Goal: Information Seeking & Learning: Learn about a topic

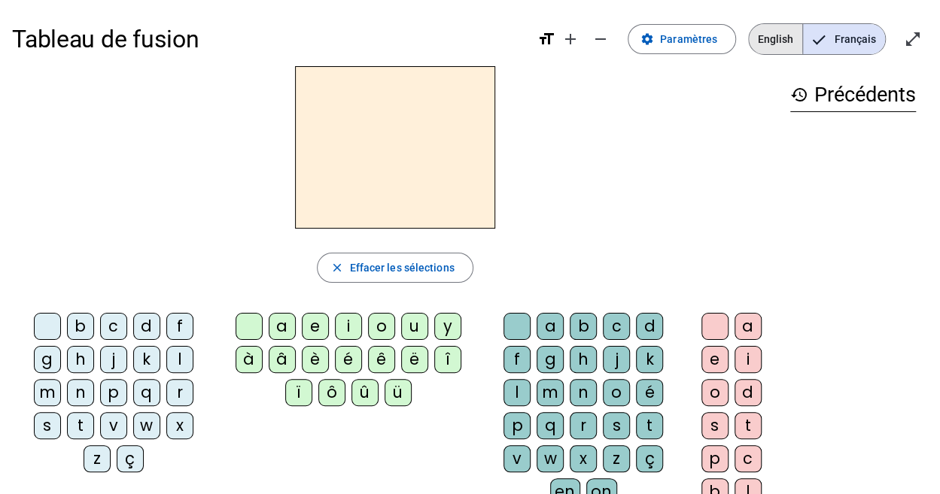
click at [767, 32] on span "English" at bounding box center [774, 39] width 53 height 30
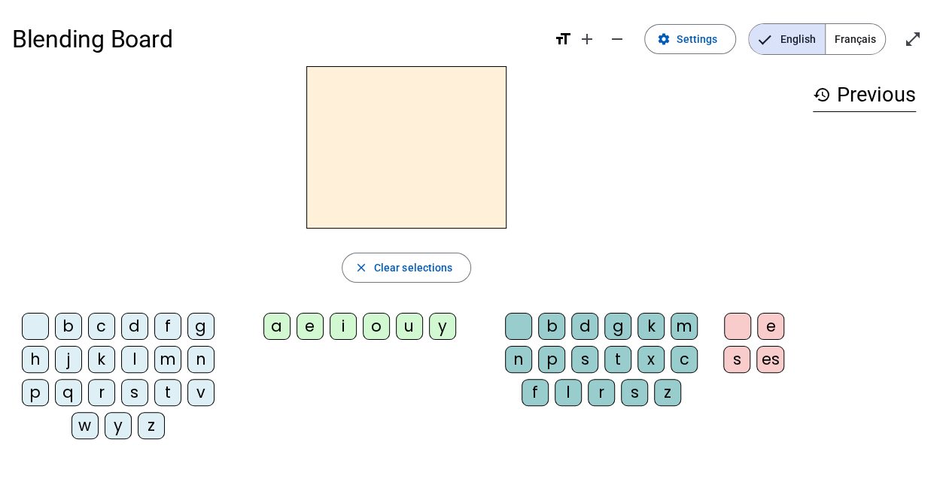
click at [278, 315] on div "a" at bounding box center [276, 326] width 27 height 27
click at [611, 351] on div "t" at bounding box center [617, 359] width 27 height 27
drag, startPoint x: 503, startPoint y: 326, endPoint x: 513, endPoint y: 326, distance: 9.8
click at [513, 326] on div "b d g k m n p s t x c f l r s z" at bounding box center [604, 362] width 206 height 99
click at [135, 379] on div "s" at bounding box center [134, 392] width 27 height 27
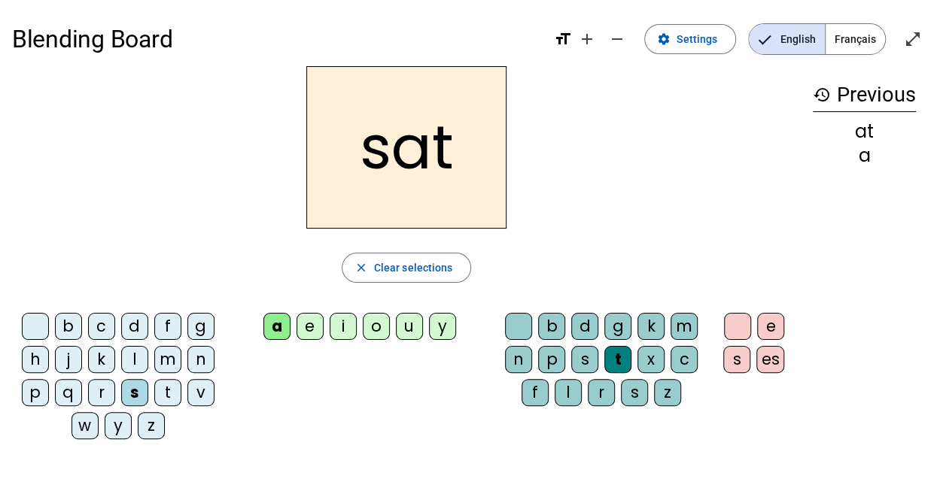
click at [159, 350] on div "m" at bounding box center [167, 359] width 27 height 27
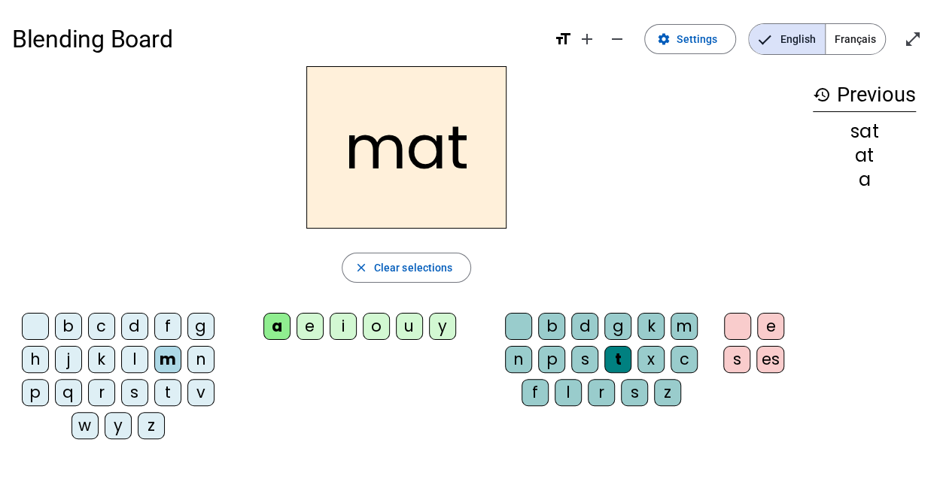
click at [159, 385] on div "t" at bounding box center [167, 392] width 27 height 27
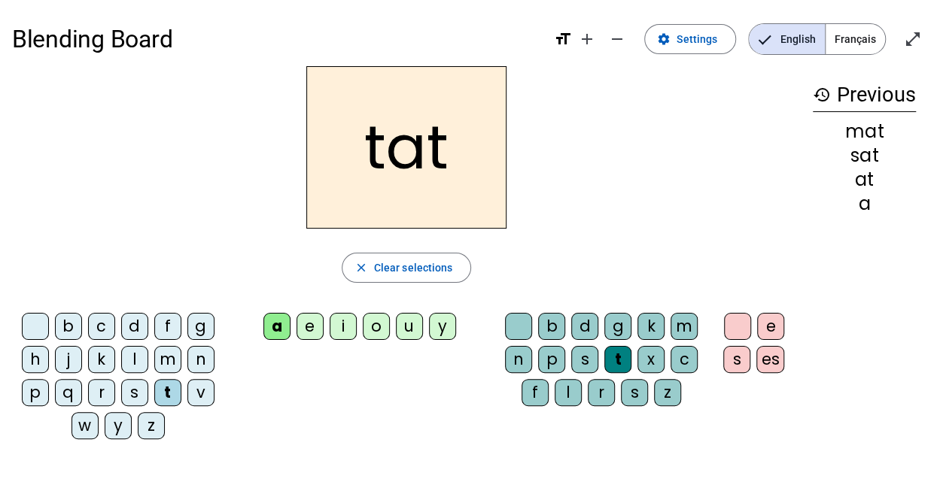
drag, startPoint x: 41, startPoint y: 325, endPoint x: 28, endPoint y: 321, distance: 13.3
click at [28, 321] on div at bounding box center [35, 326] width 27 height 27
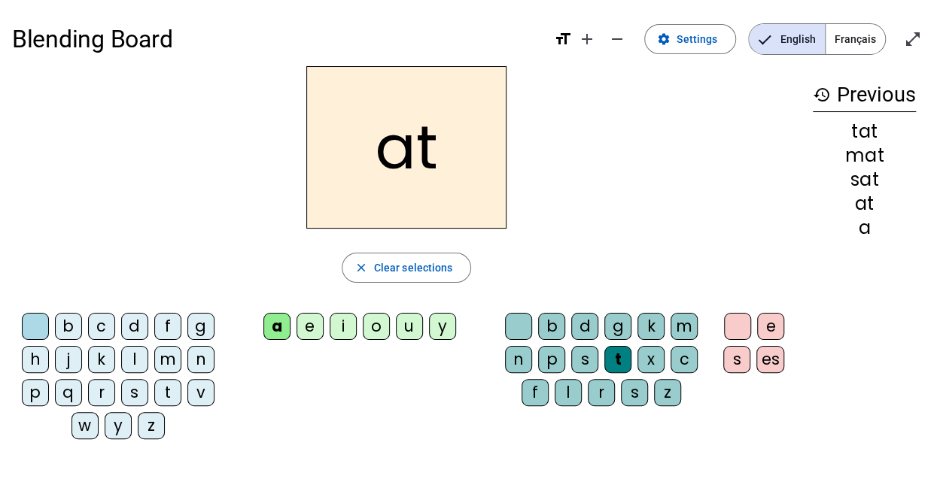
click at [28, 321] on div at bounding box center [35, 326] width 27 height 27
